Goal: Transaction & Acquisition: Purchase product/service

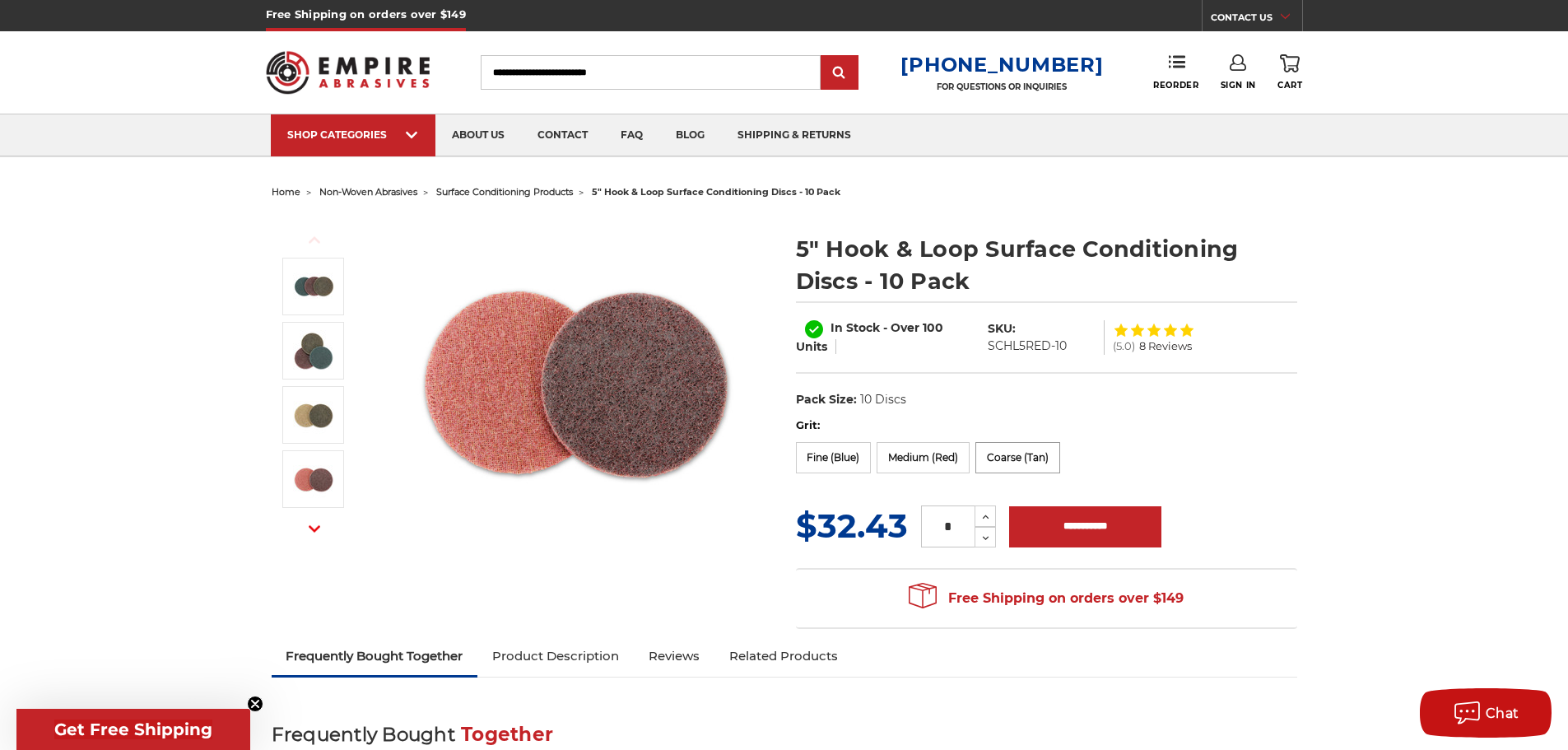
click at [1040, 456] on label "Coarse (Tan)" at bounding box center [1018, 458] width 85 height 31
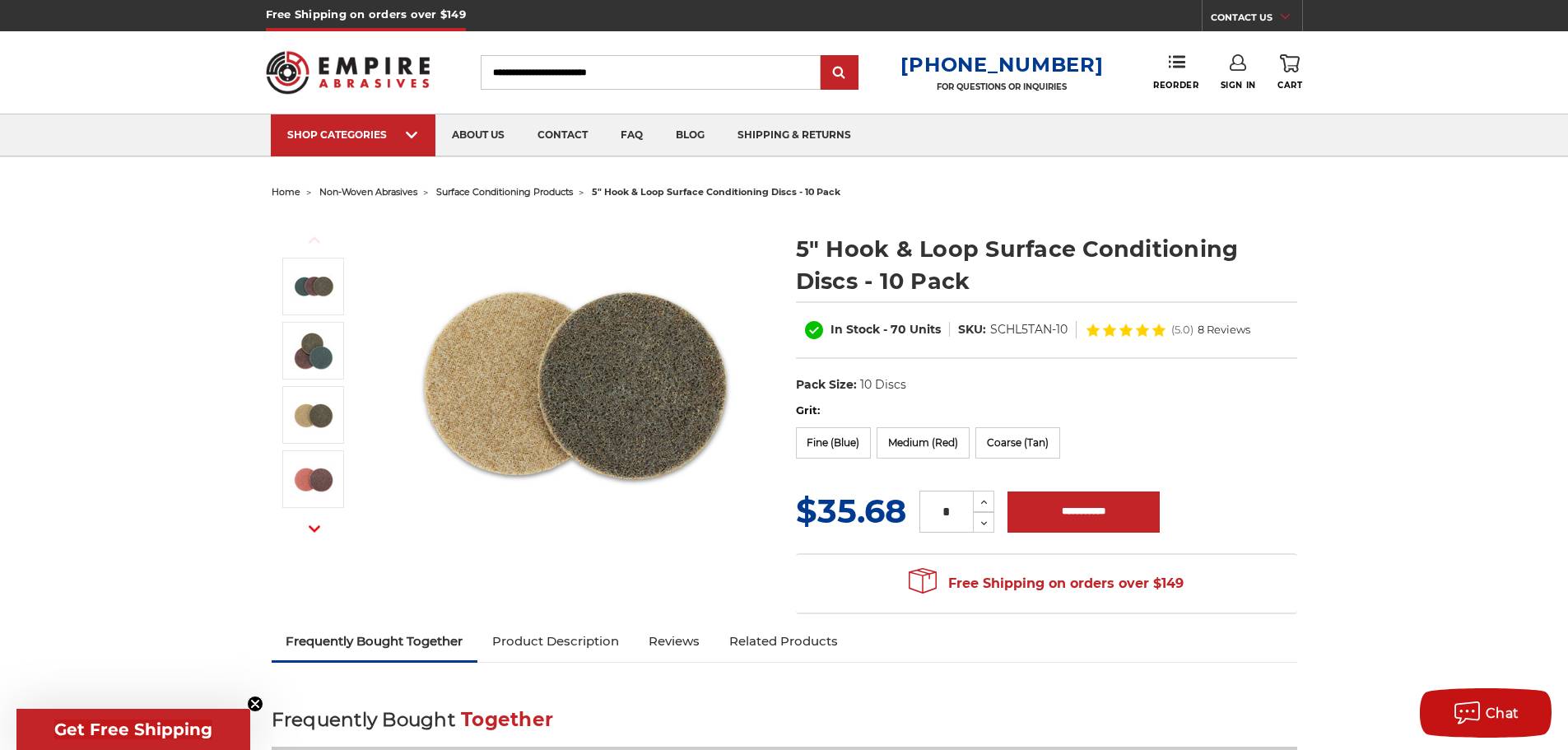
click at [655, 388] on img at bounding box center [577, 380] width 330 height 330
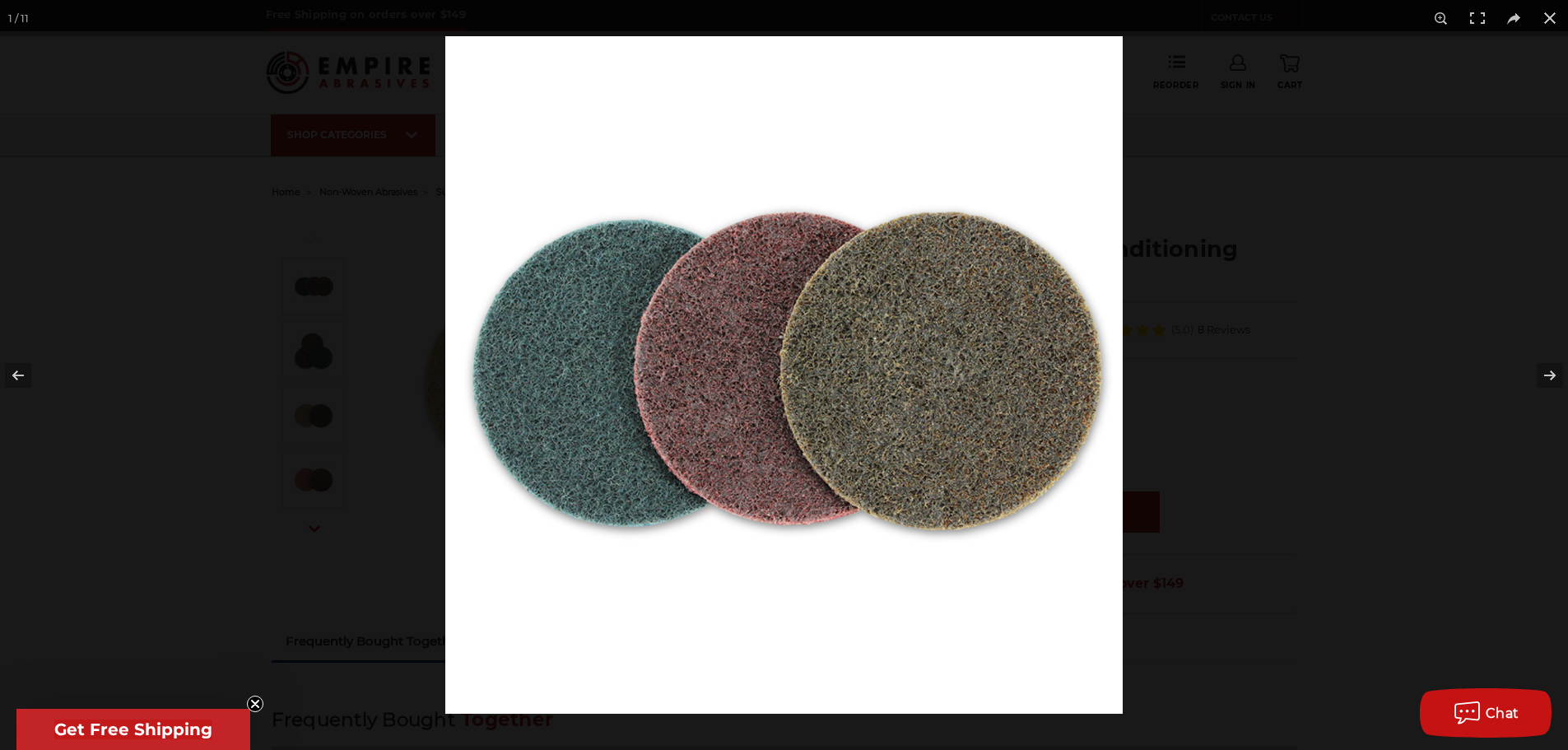
click at [953, 395] on img at bounding box center [784, 375] width 678 height 678
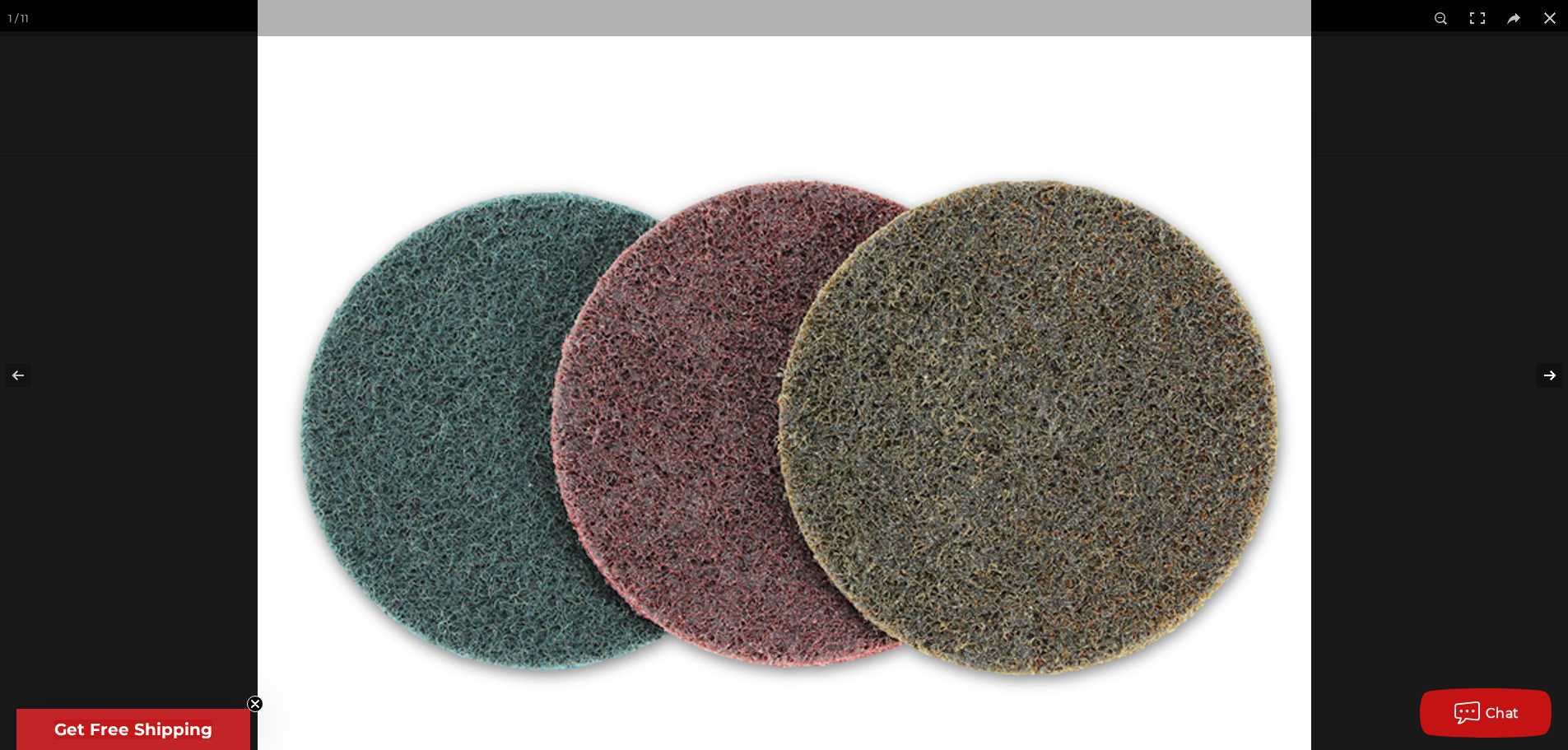
click at [1543, 370] on button at bounding box center [1539, 375] width 58 height 82
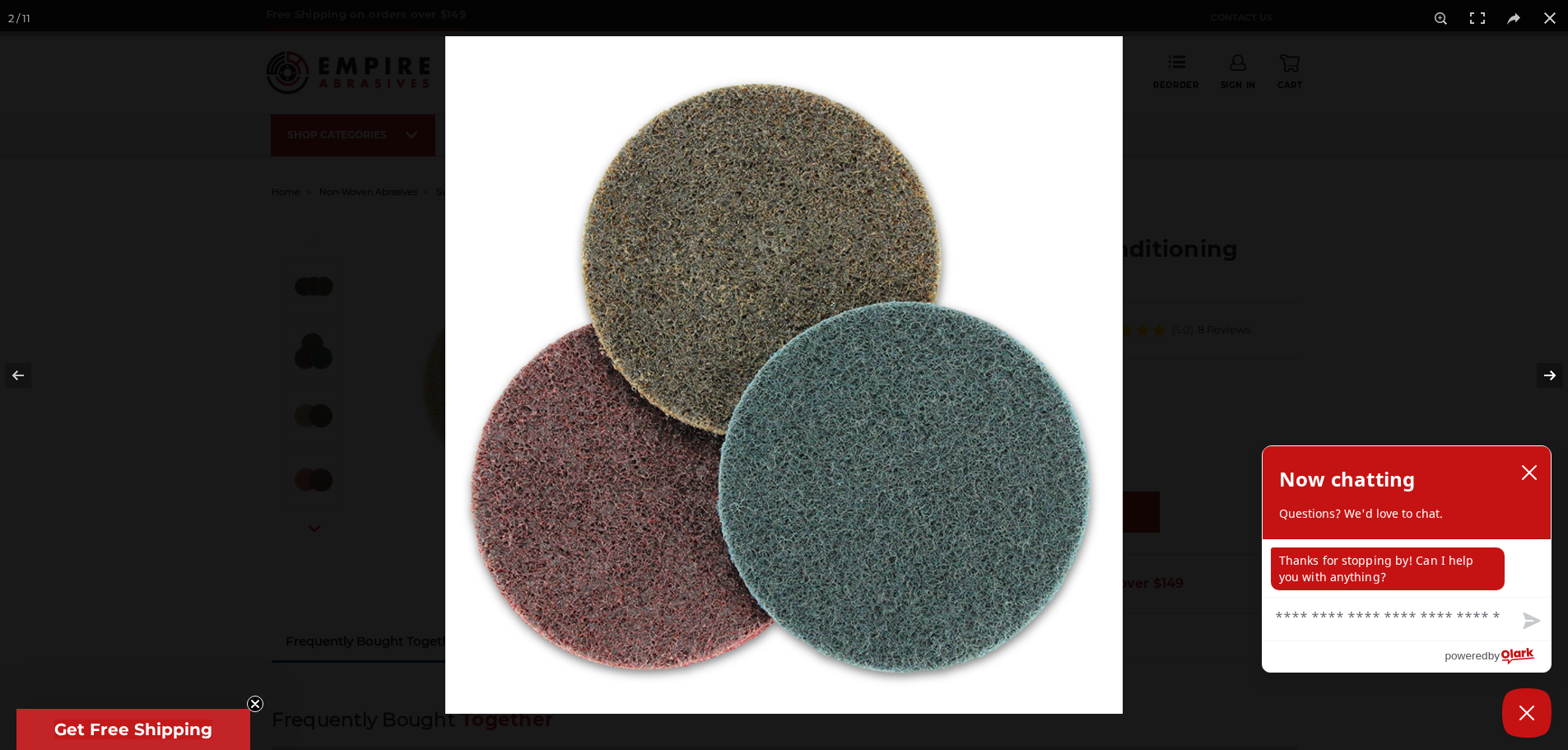
click at [1543, 370] on button at bounding box center [1539, 375] width 58 height 82
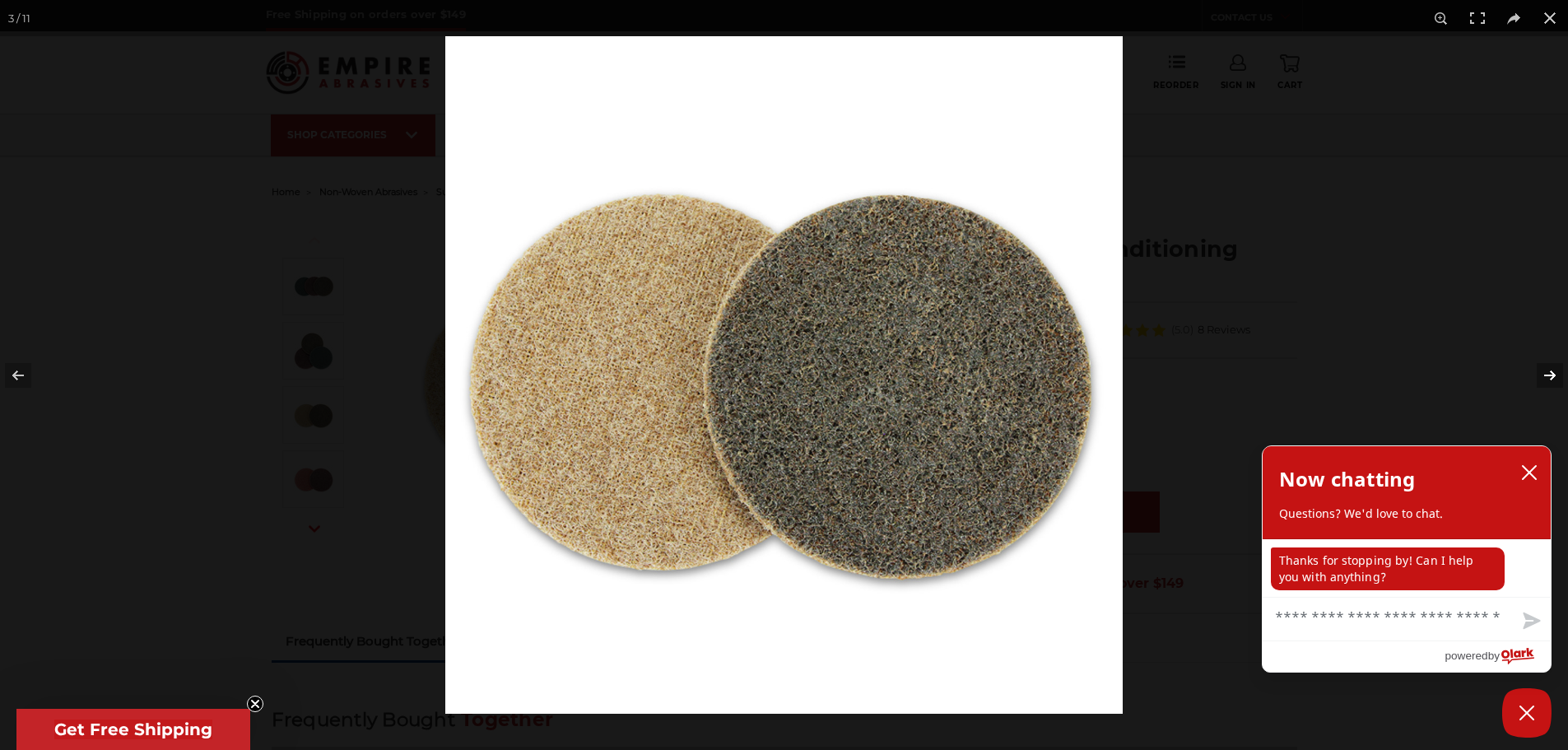
click at [1552, 378] on button at bounding box center [1539, 375] width 58 height 82
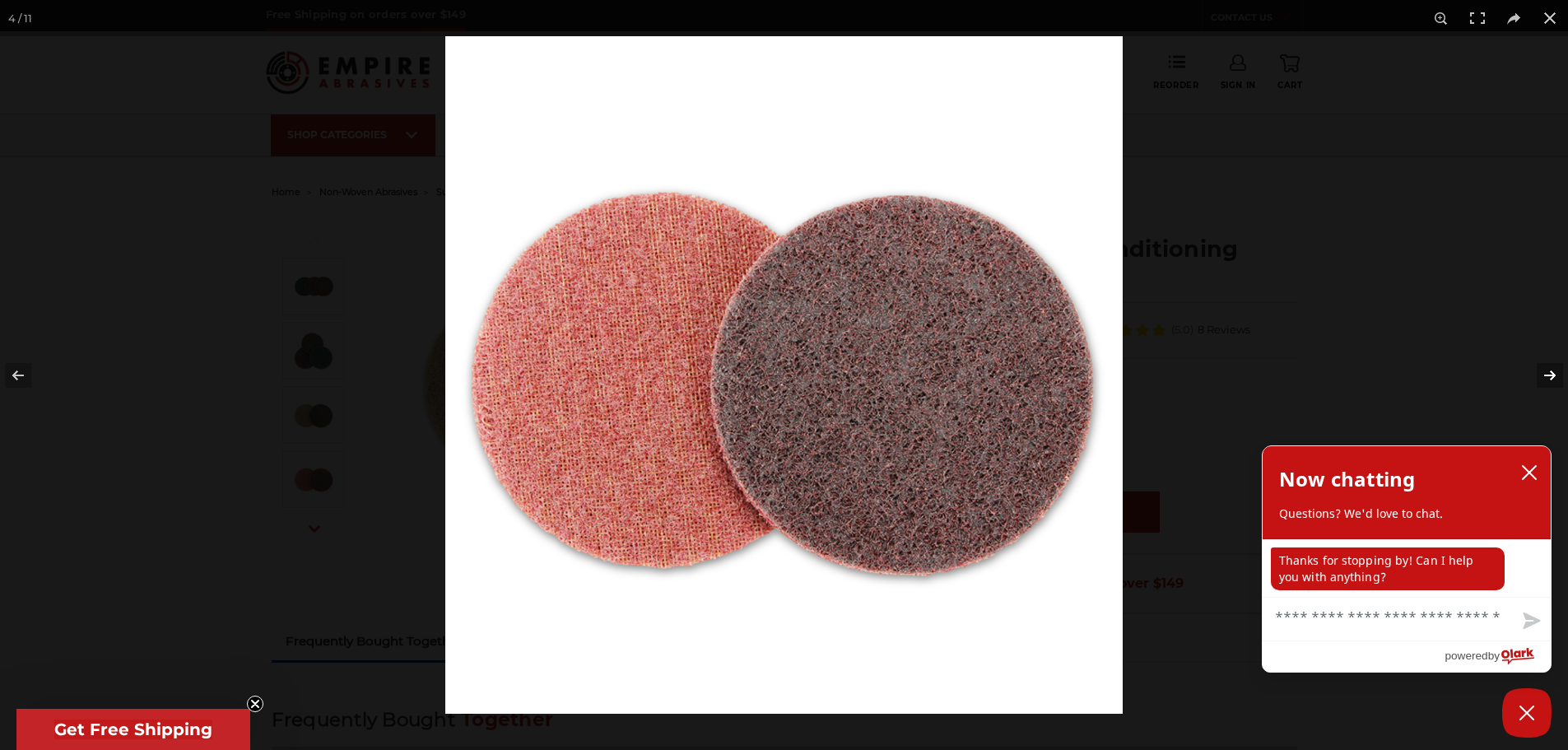
click at [1552, 378] on button at bounding box center [1539, 375] width 58 height 82
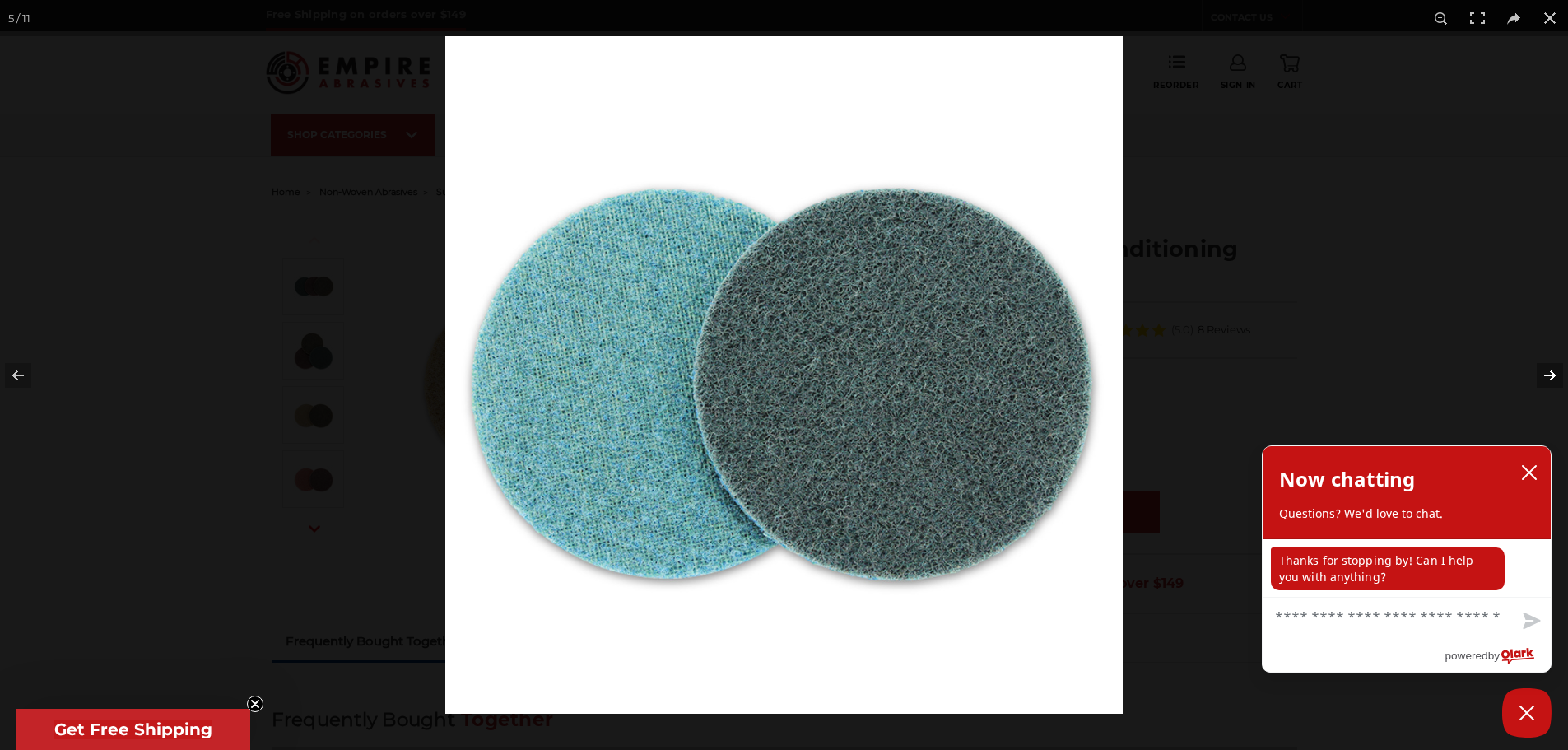
click at [1552, 378] on button at bounding box center [1539, 375] width 58 height 82
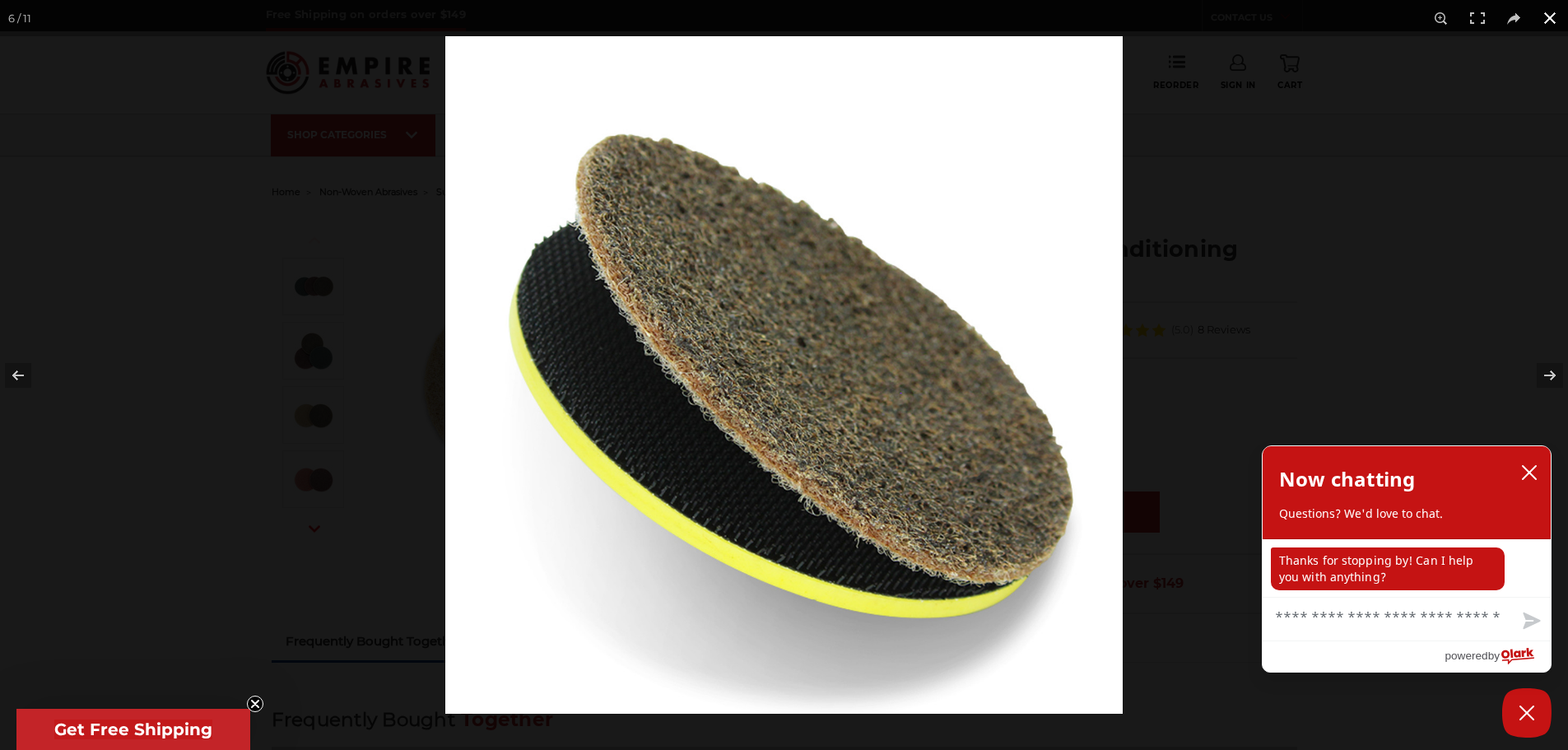
click at [1551, 16] on button at bounding box center [1551, 18] width 37 height 37
